Goal: Use online tool/utility: Utilize a website feature to perform a specific function

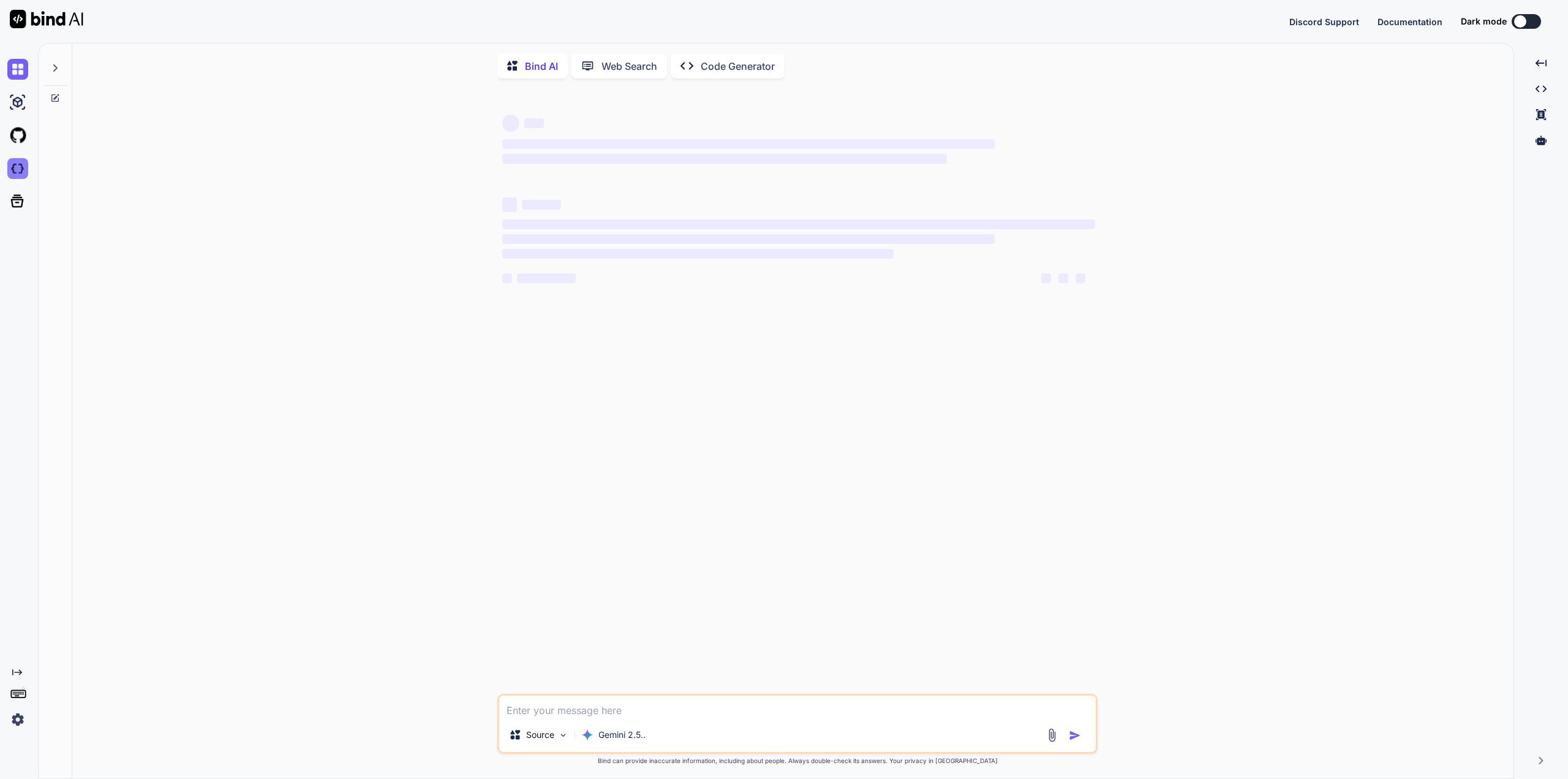
click at [19, 167] on img at bounding box center [18, 168] width 21 height 21
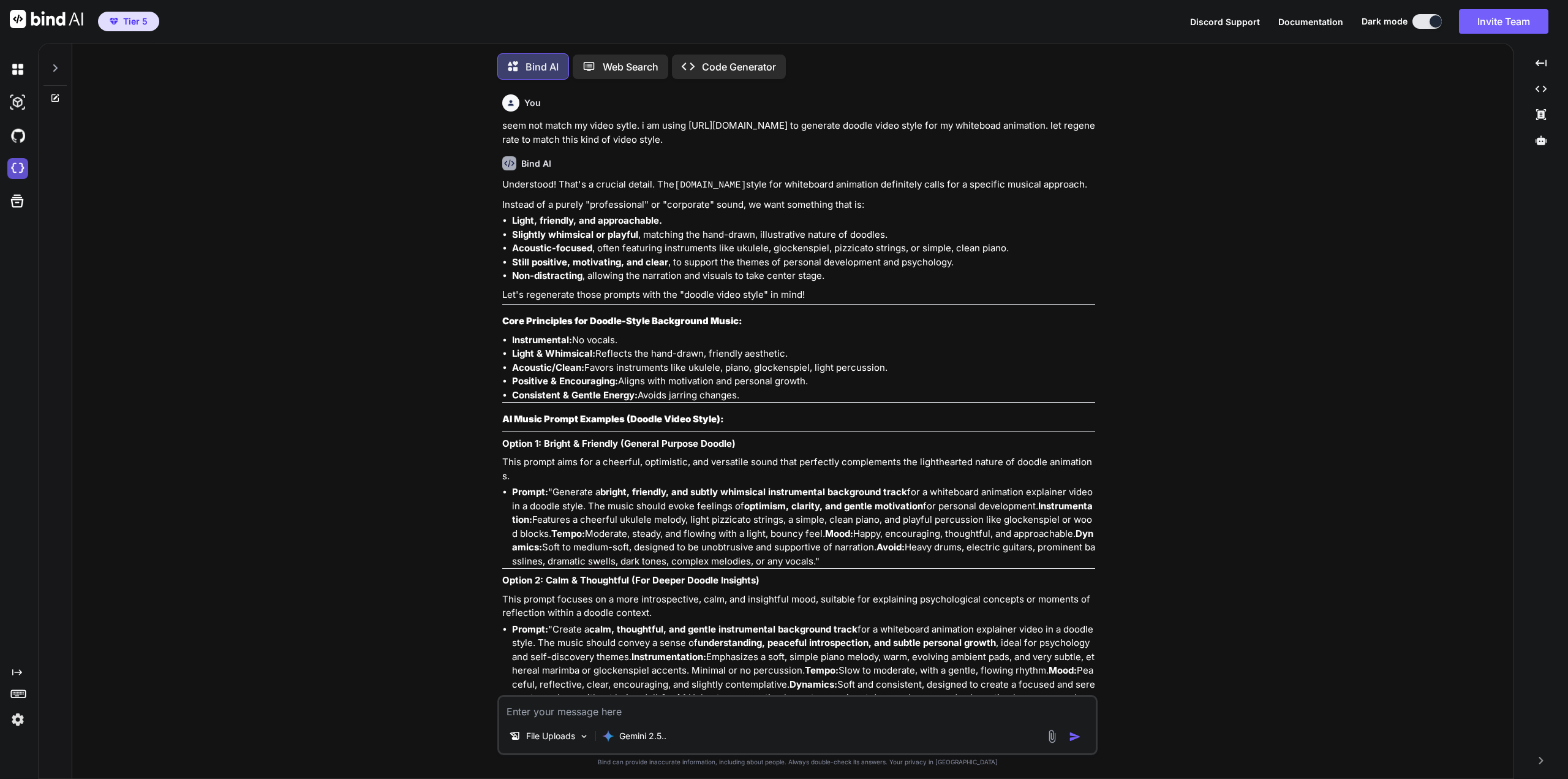
type textarea "x"
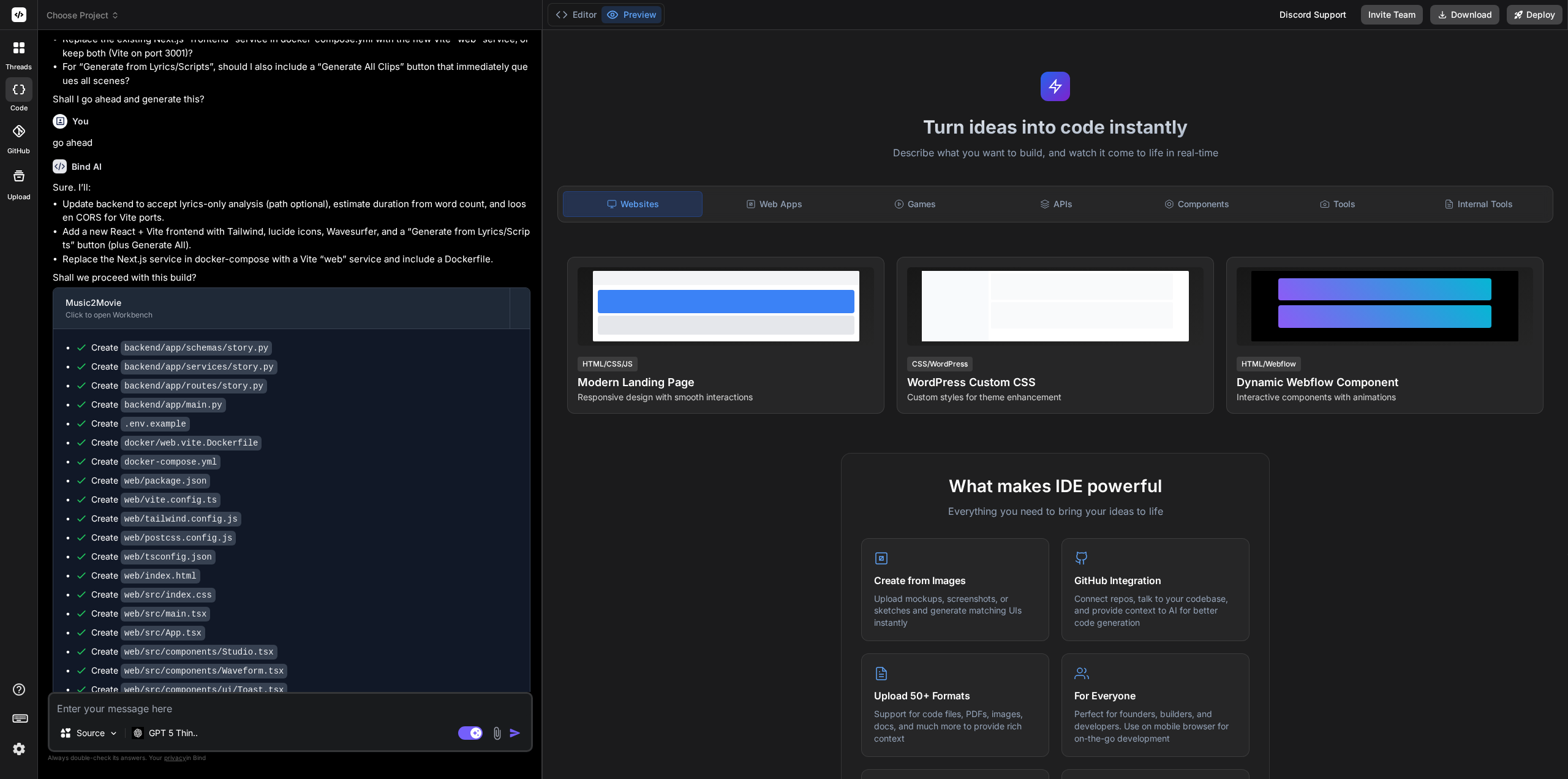
scroll to position [1497, 0]
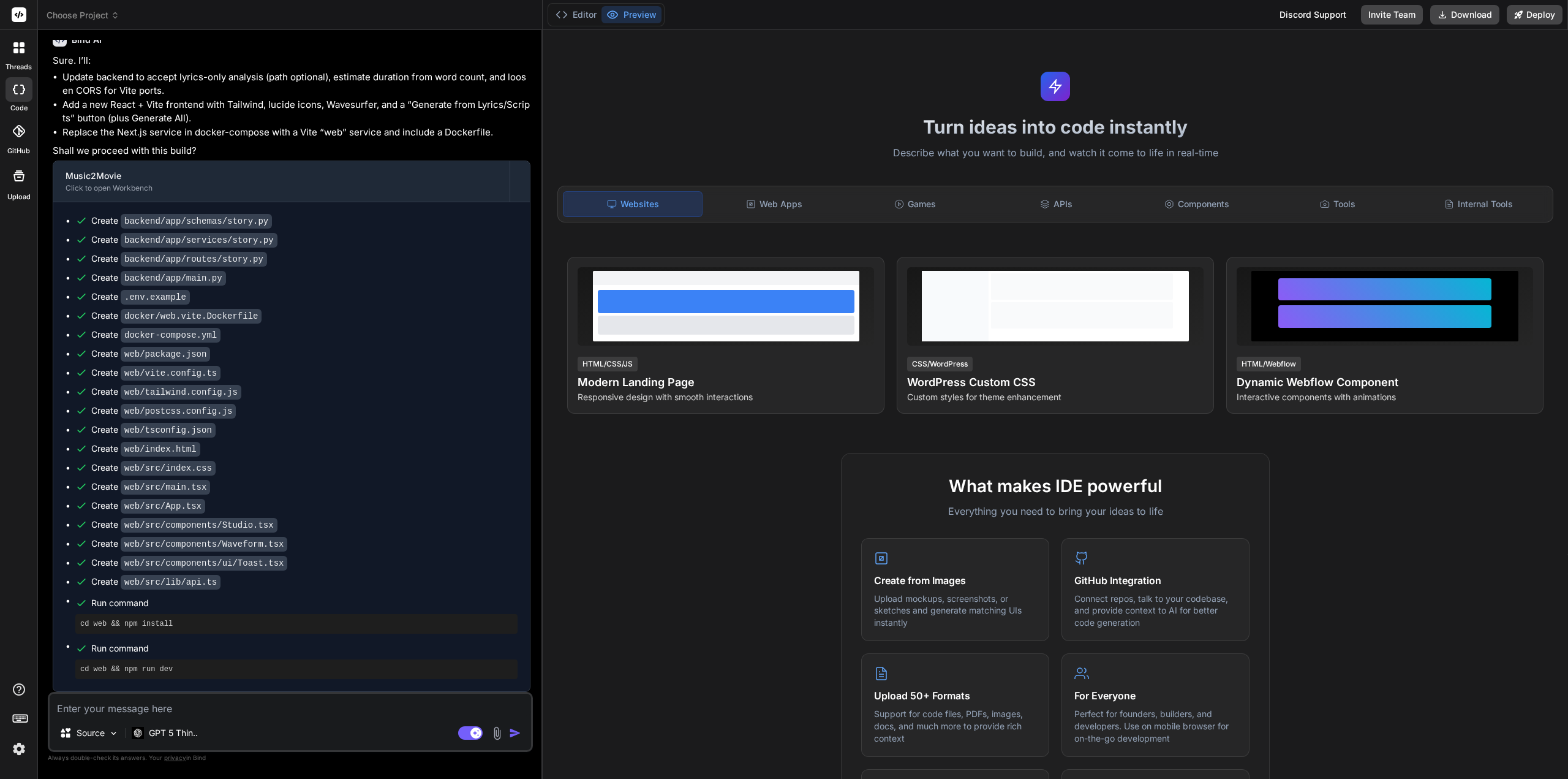
click at [625, 18] on button "Preview" at bounding box center [631, 15] width 60 height 17
click at [578, 15] on button "Editor" at bounding box center [576, 15] width 51 height 17
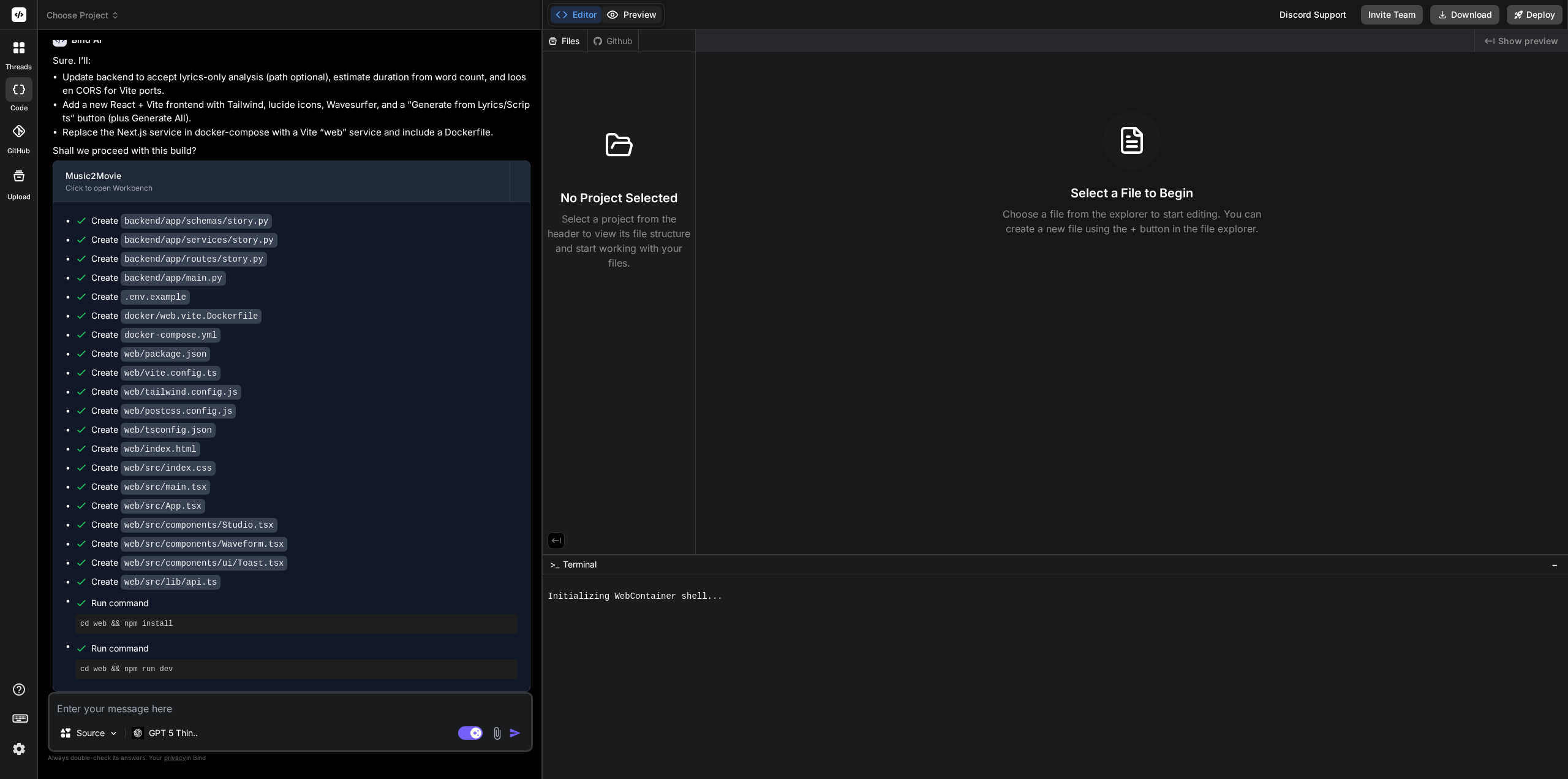
click at [630, 15] on button "Preview" at bounding box center [631, 15] width 60 height 17
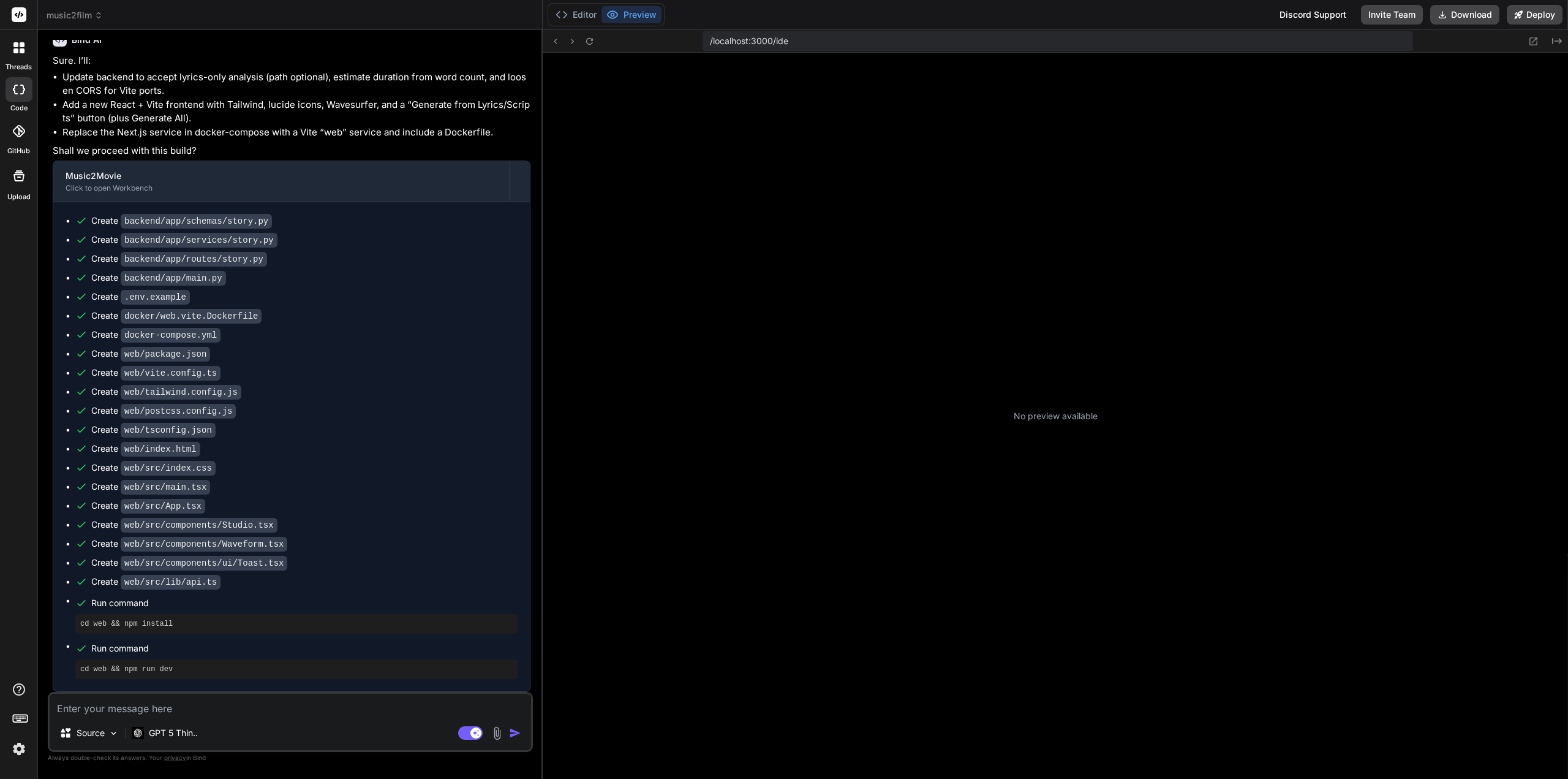
scroll to position [11, 0]
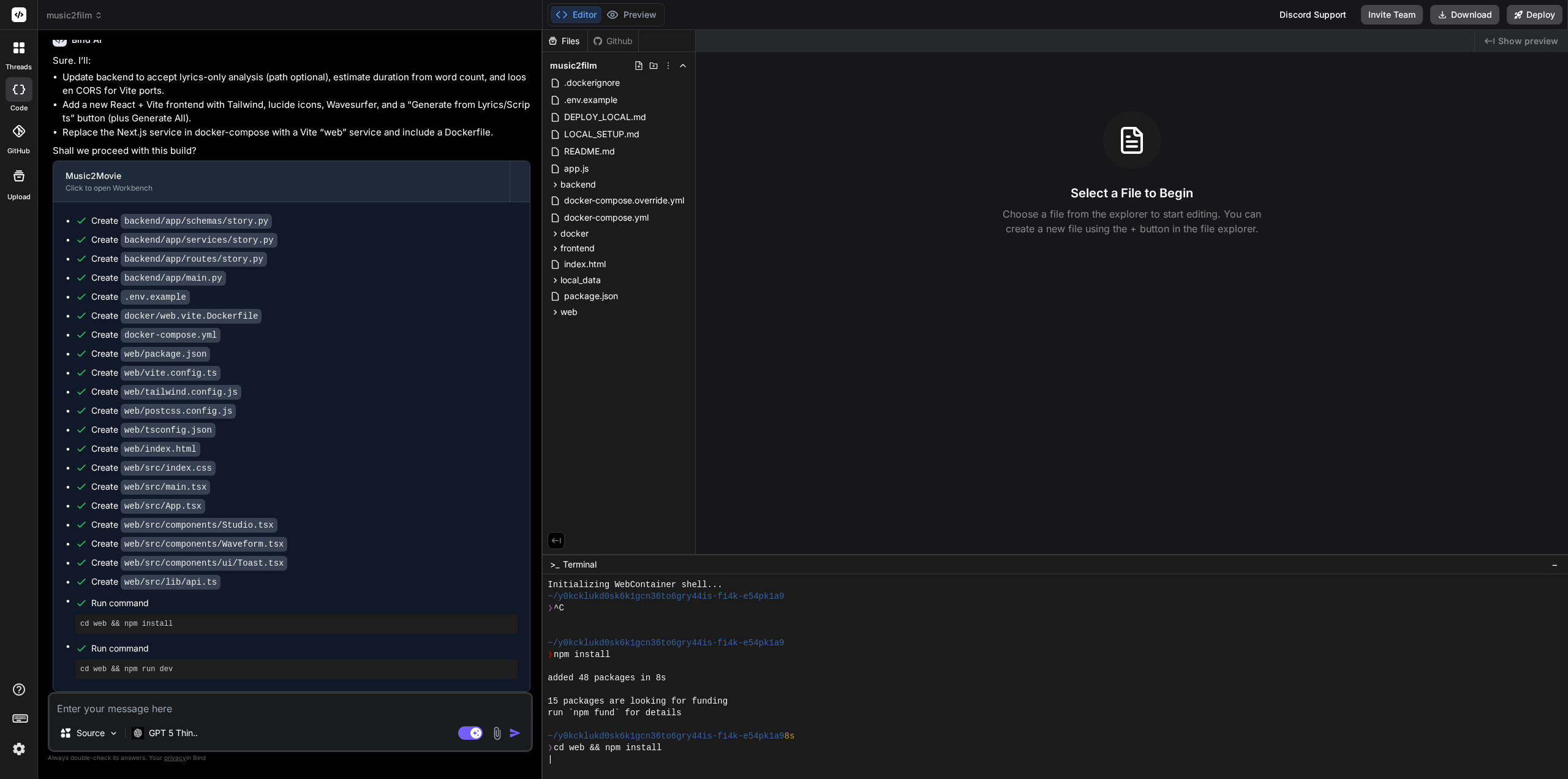
type textarea "x"
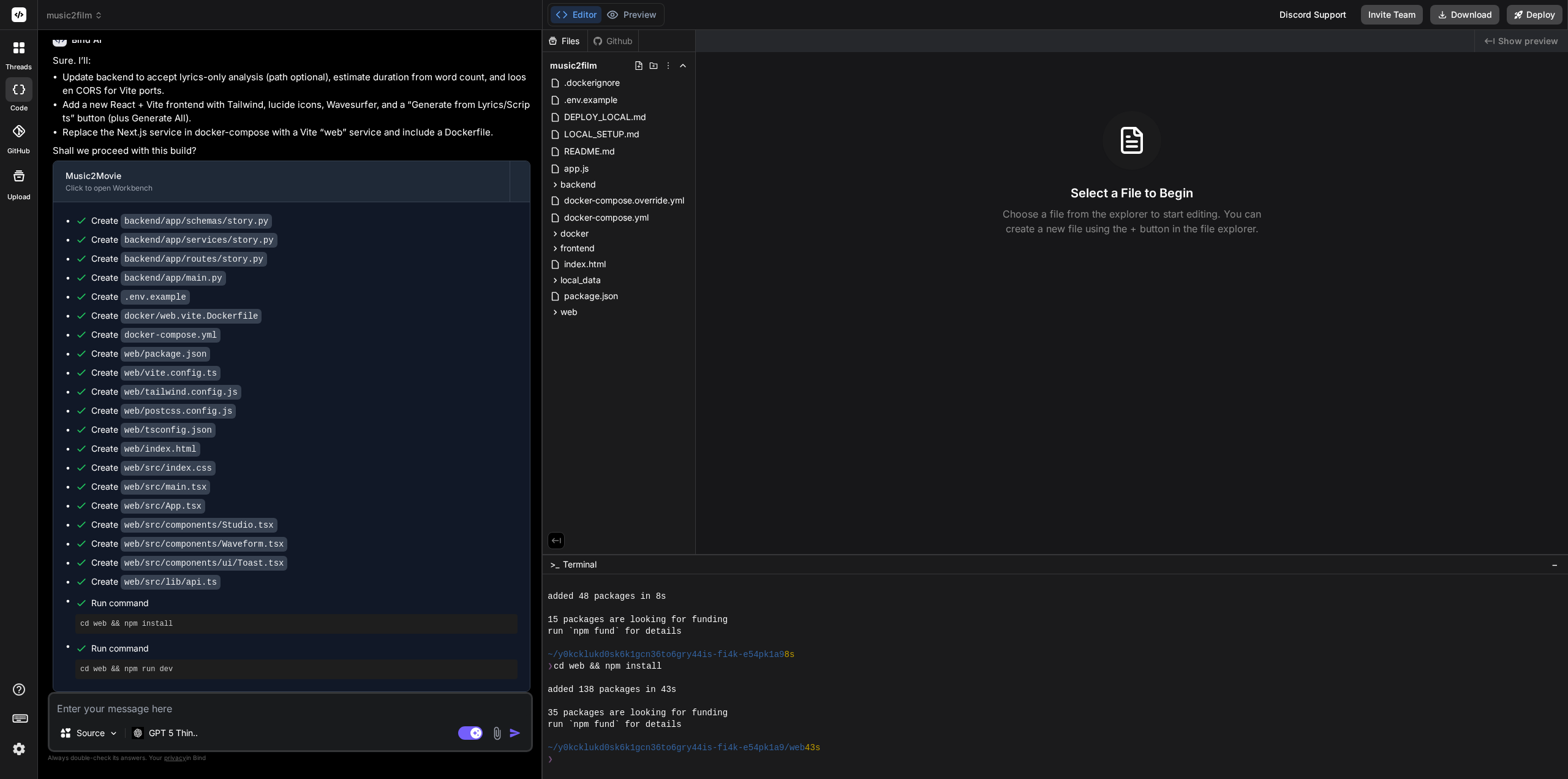
scroll to position [93, 0]
click at [580, 16] on button "Editor" at bounding box center [576, 15] width 51 height 17
click at [978, 735] on div at bounding box center [1049, 736] width 1003 height 11
click at [976, 734] on div at bounding box center [1049, 736] width 1003 height 11
drag, startPoint x: 611, startPoint y: 722, endPoint x: 700, endPoint y: 722, distance: 89.0
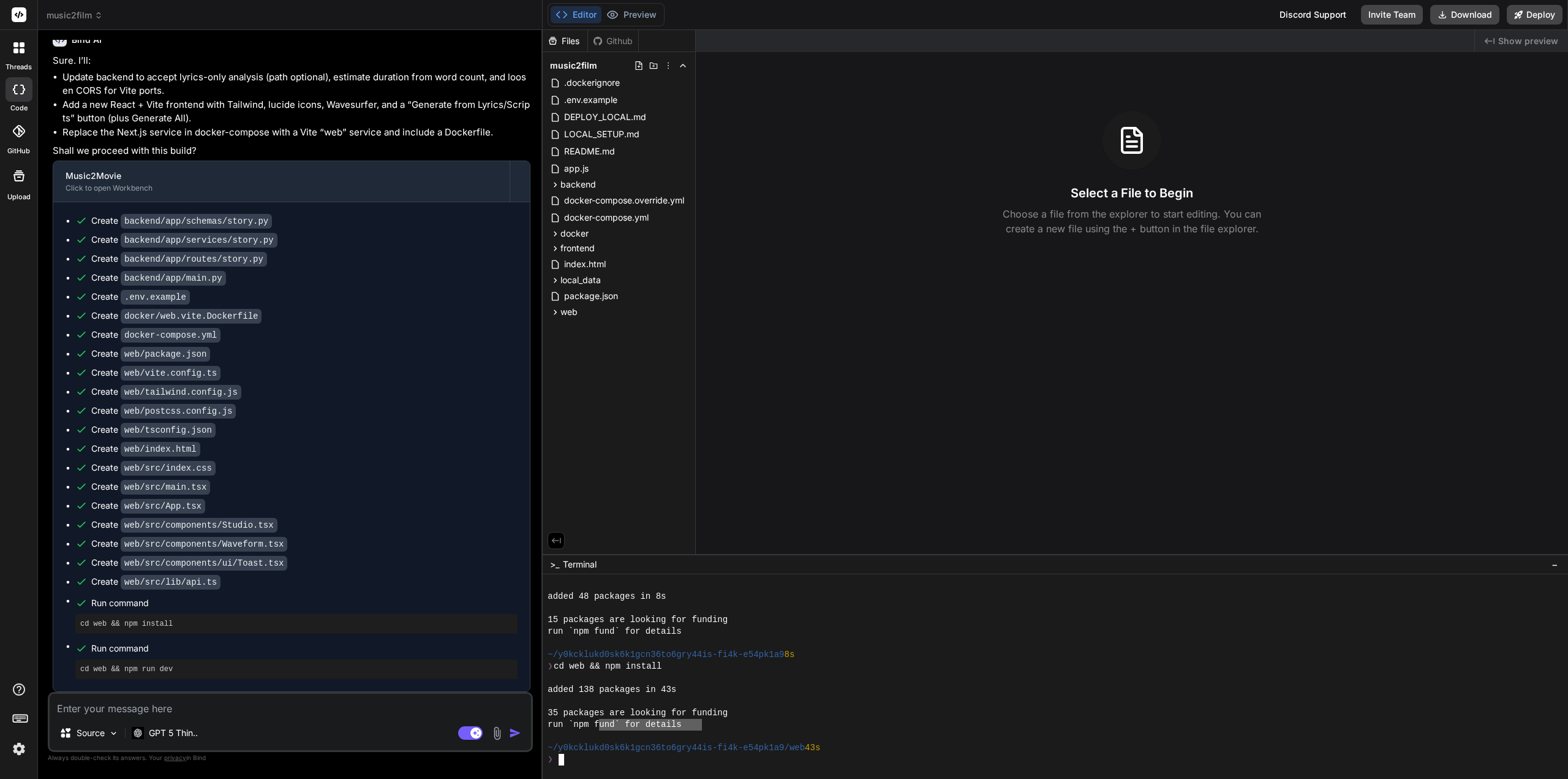
click at [701, 722] on div "run `npm f und` for details" at bounding box center [1049, 725] width 1003 height 11
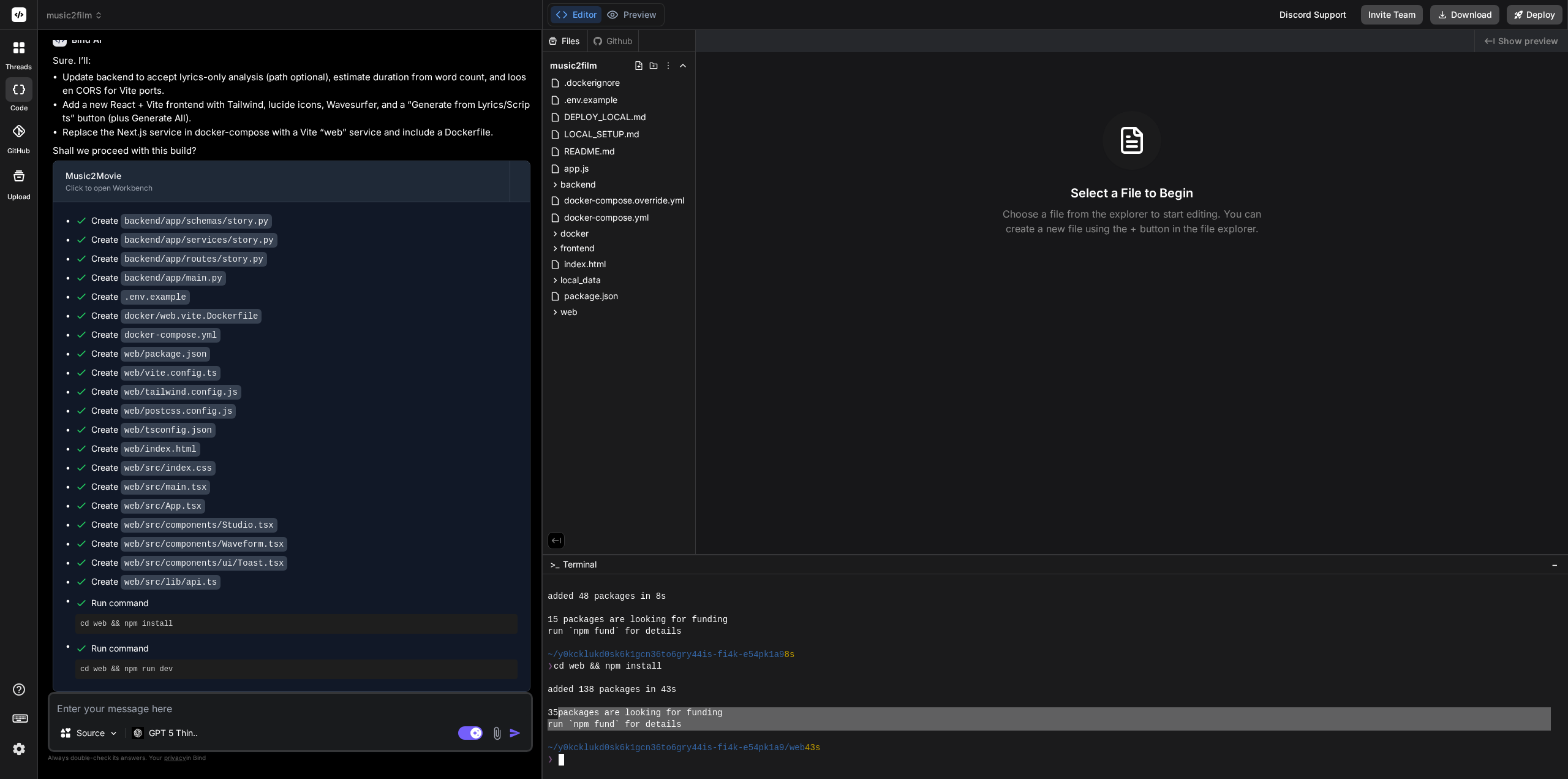
drag, startPoint x: 696, startPoint y: 723, endPoint x: 561, endPoint y: 719, distance: 135.1
click at [556, 719] on div "run `npm fund` for details" at bounding box center [1049, 725] width 1003 height 11
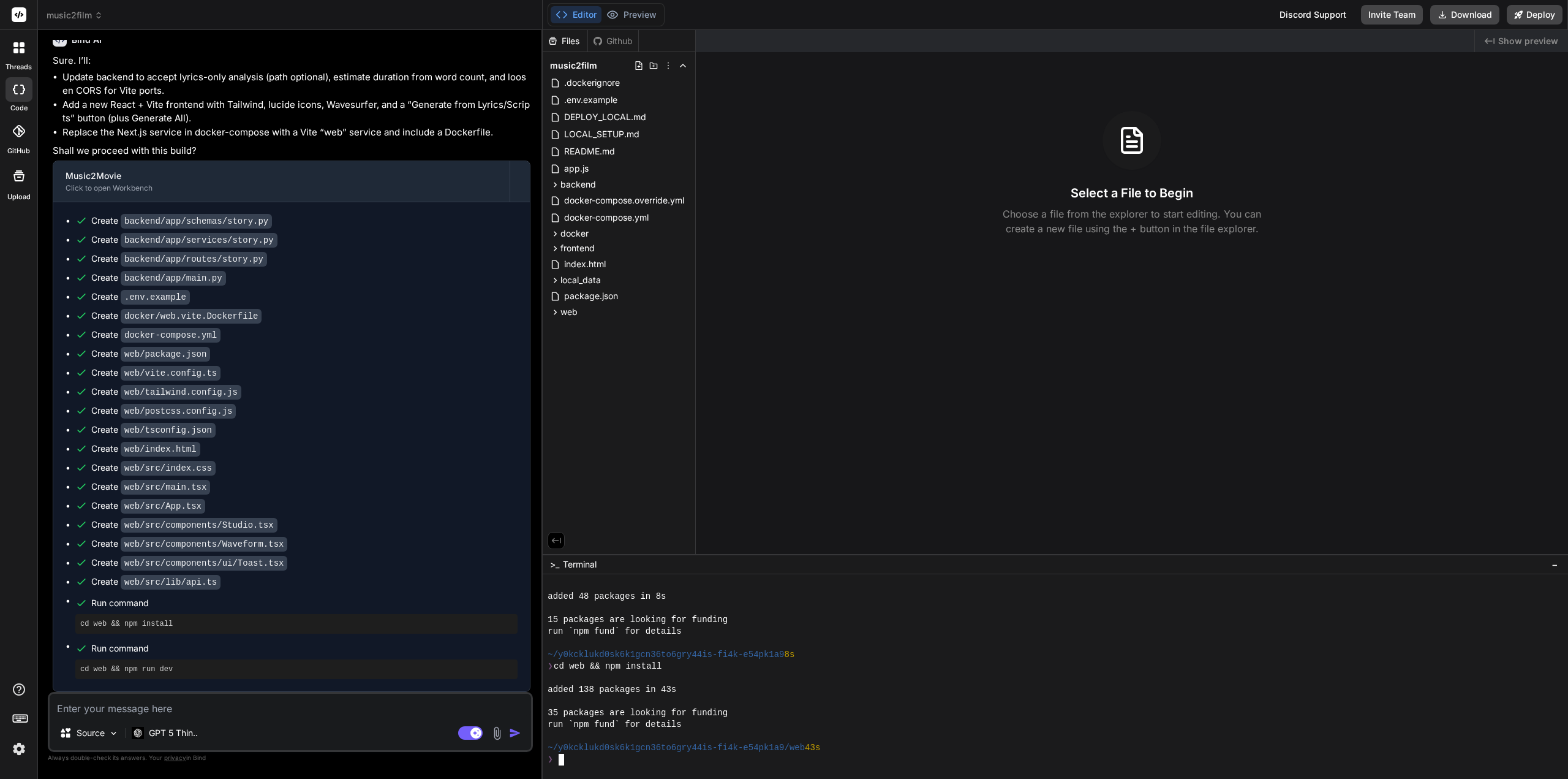
click at [572, 754] on div "❯" at bounding box center [1049, 759] width 1003 height 11
drag, startPoint x: 558, startPoint y: 664, endPoint x: 626, endPoint y: 666, distance: 68.0
